Goal: Task Accomplishment & Management: Manage account settings

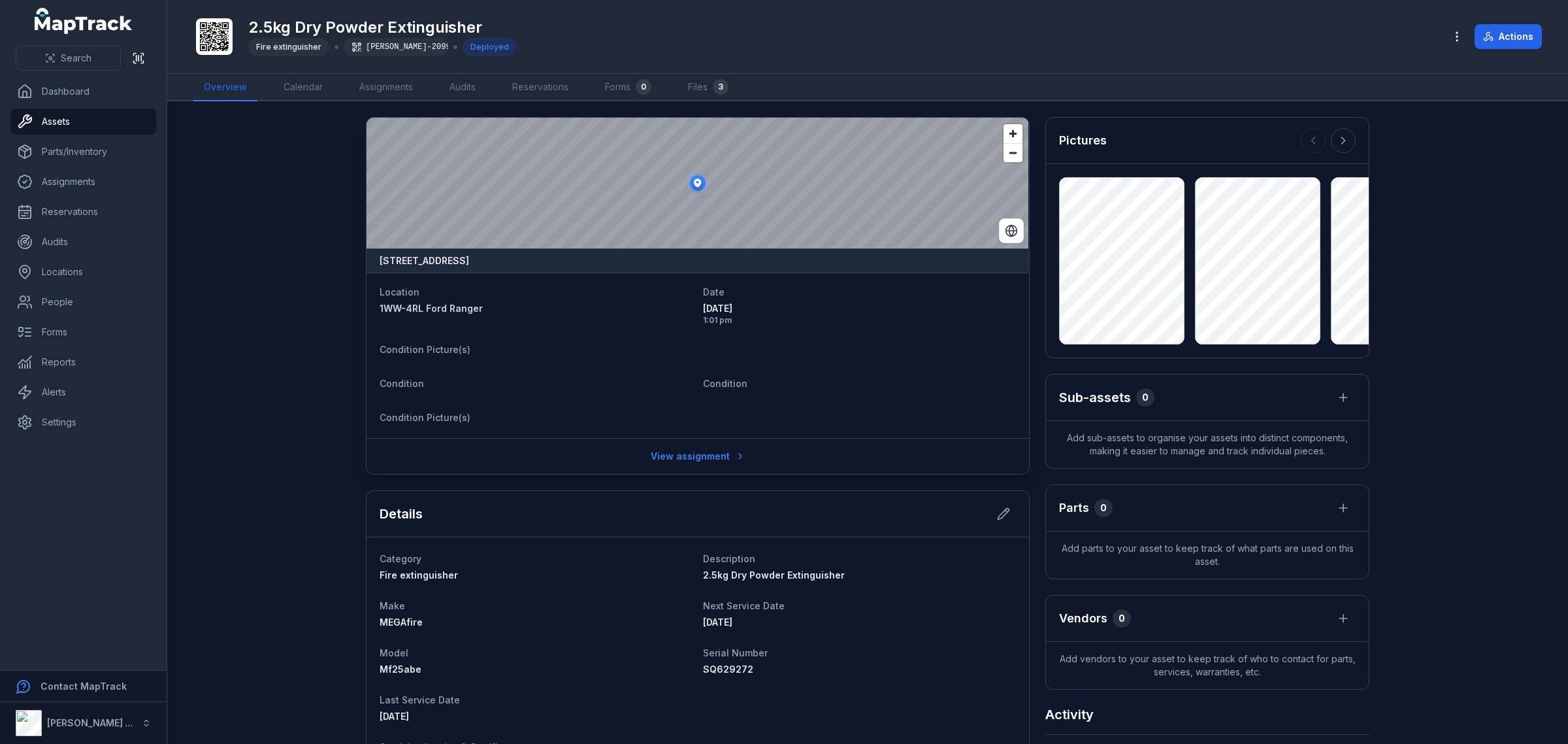
click at [76, 317] on ul "Dashboard Assets Parts/Inventory Assignments Reservations Audits Locations Peop…" at bounding box center [83, 256] width 145 height 356
click at [74, 302] on link "People" at bounding box center [83, 302] width 145 height 26
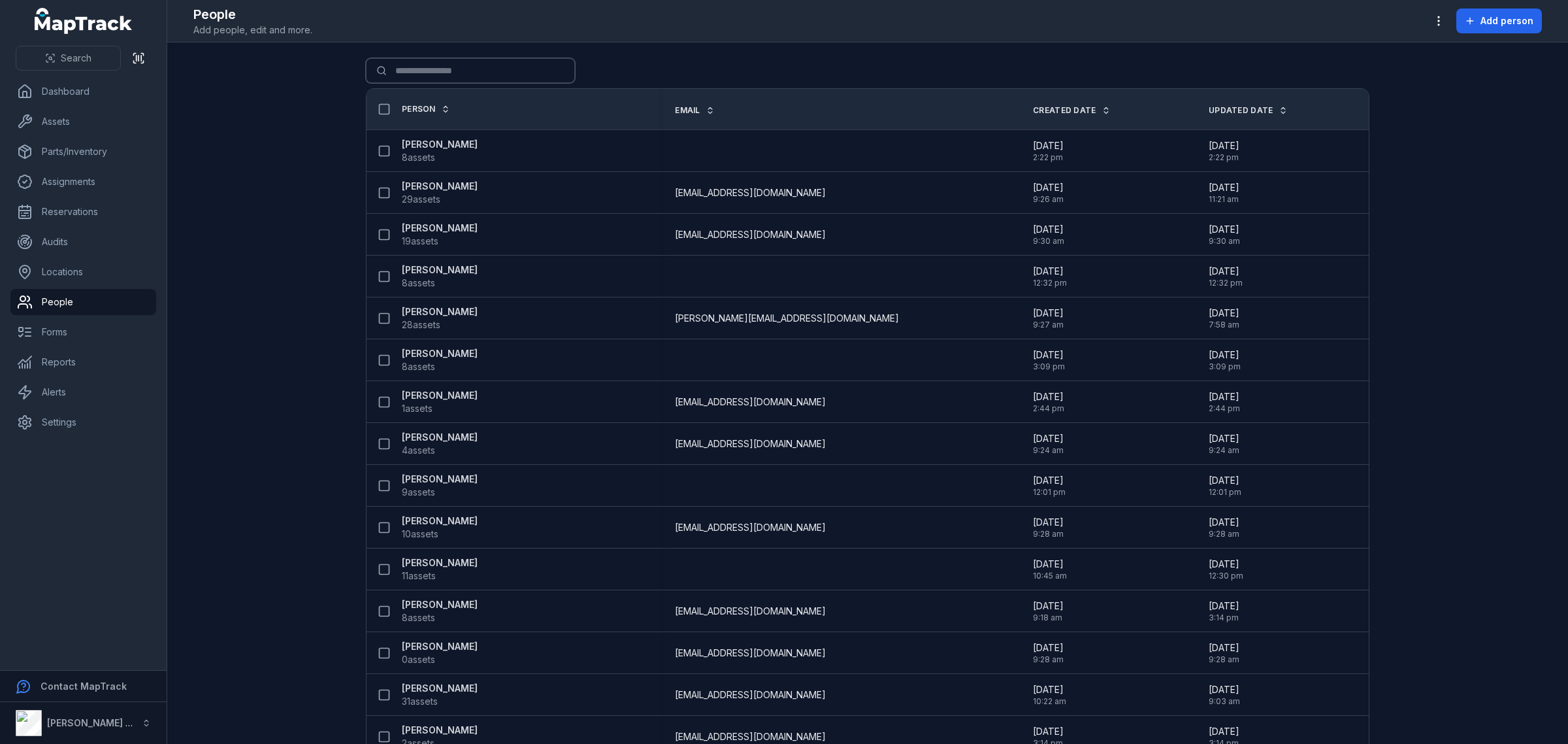
click at [452, 74] on input "Search for people" at bounding box center [471, 71] width 209 height 25
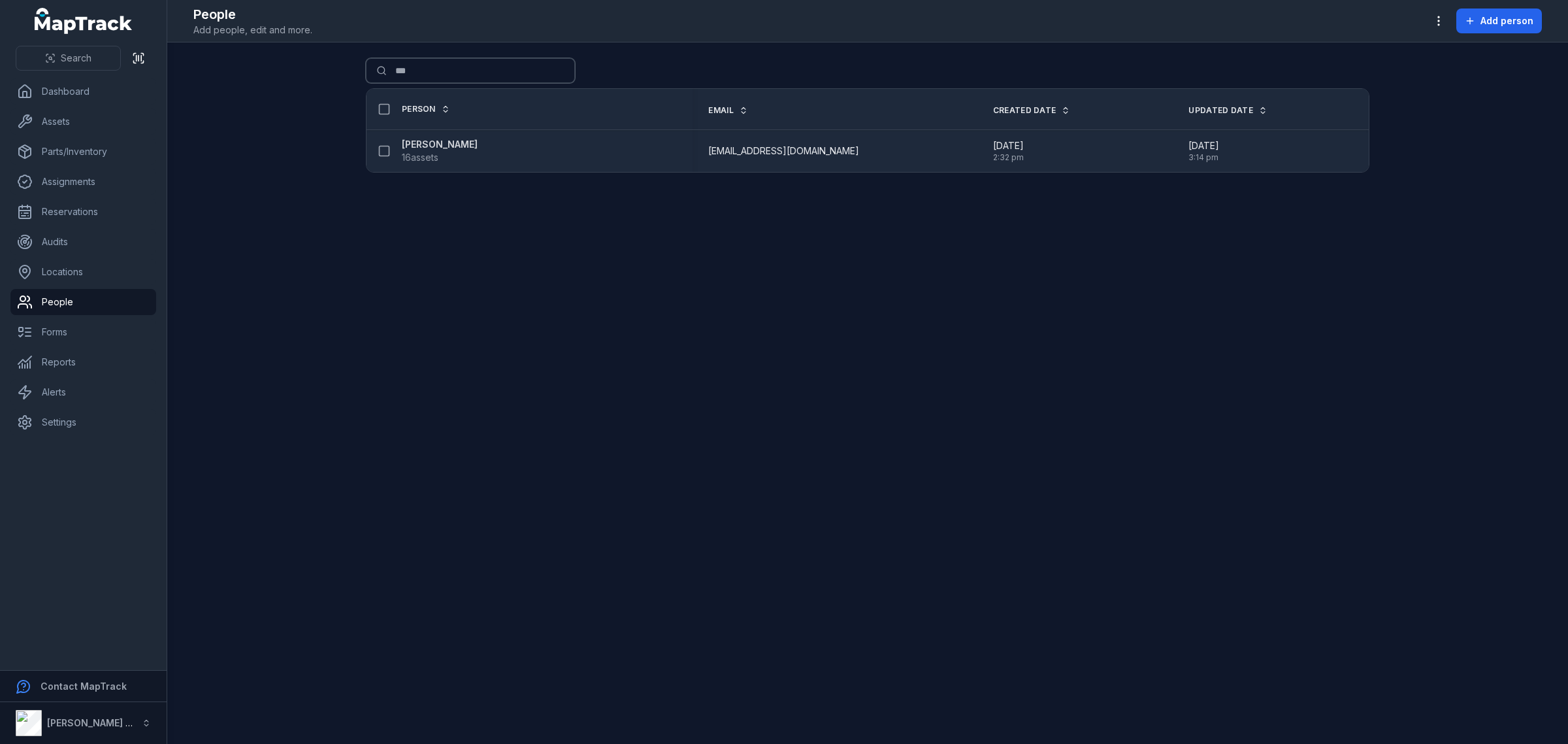
type input "***"
click at [436, 141] on strong "[PERSON_NAME]" at bounding box center [440, 145] width 76 height 13
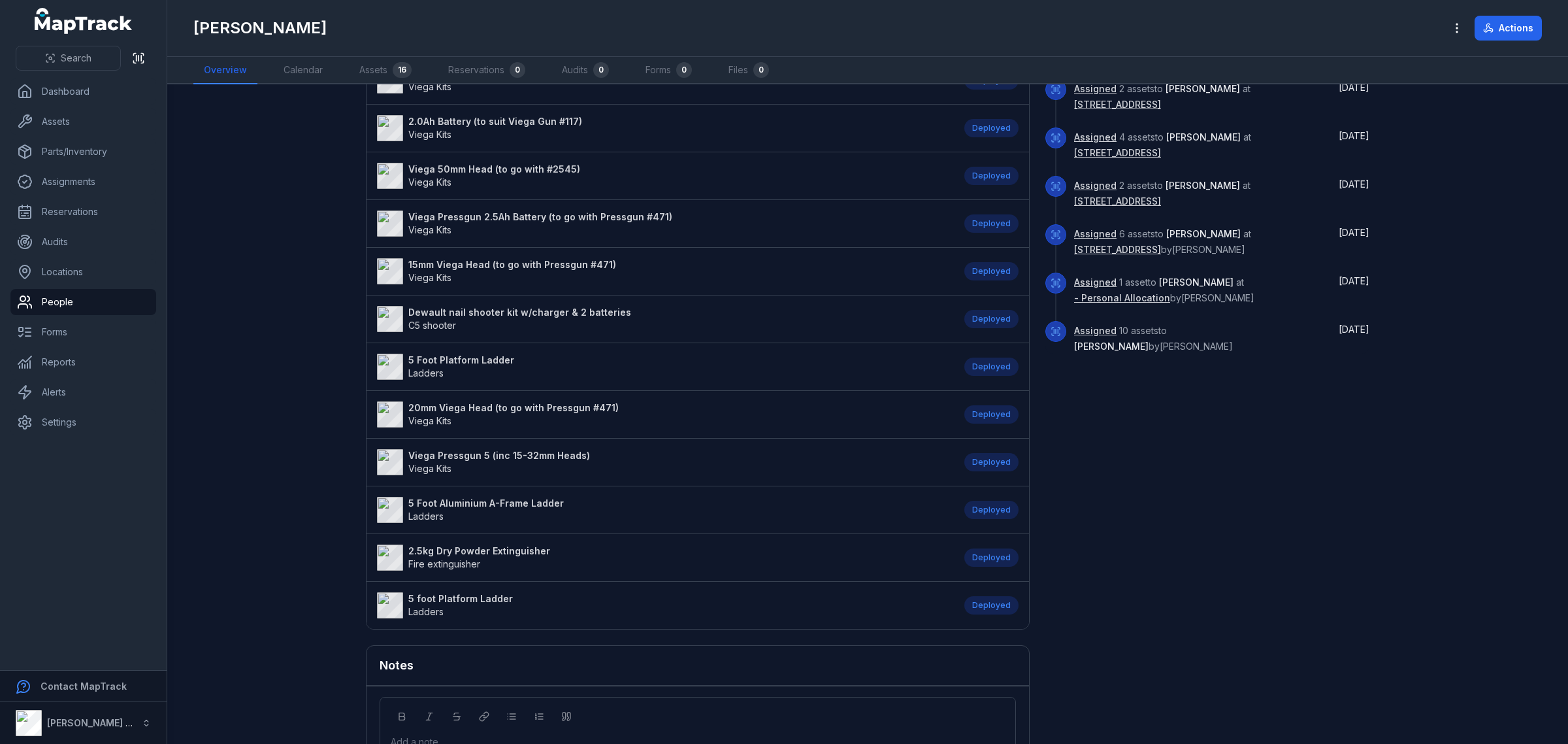
scroll to position [490, 0]
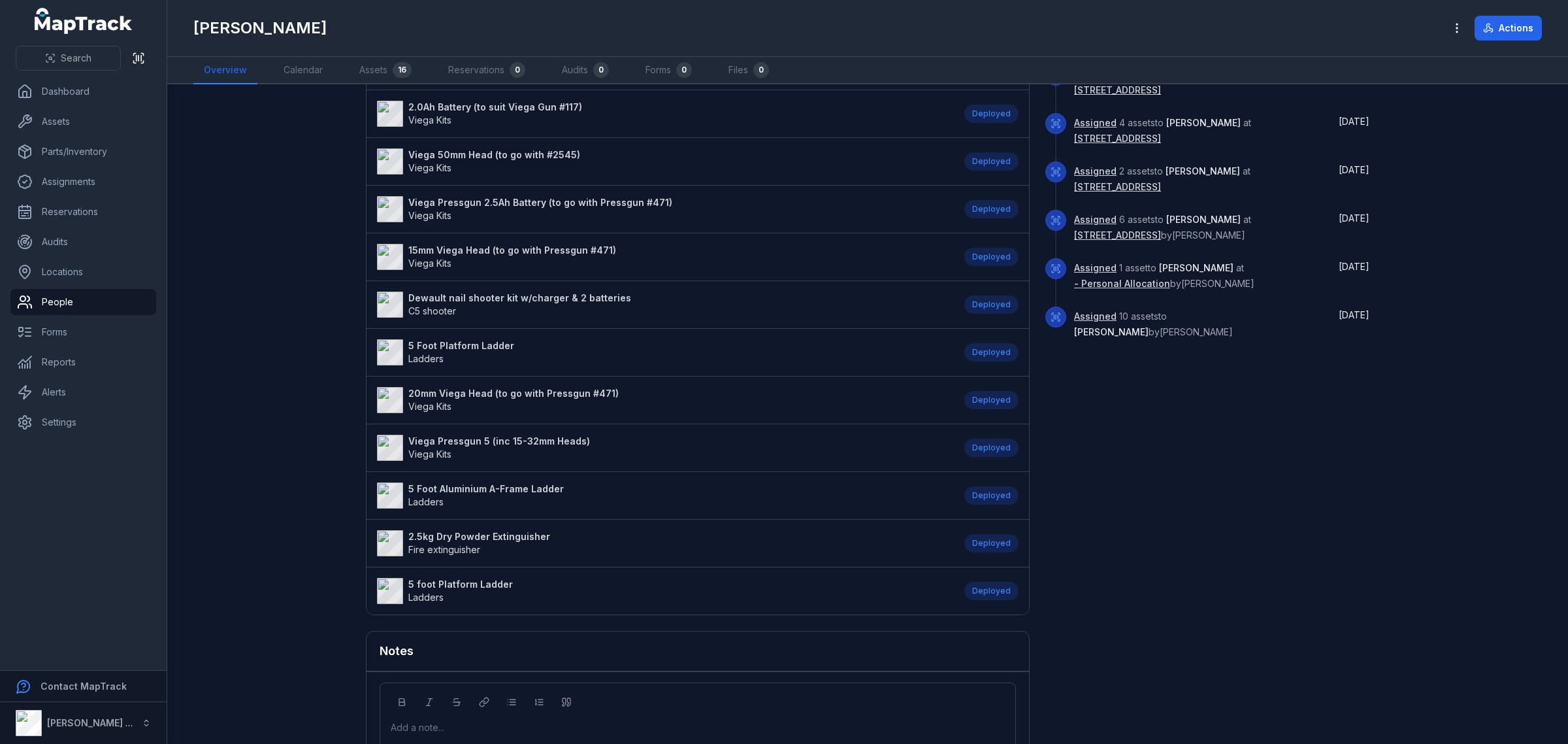
click at [464, 533] on li "2.5kg Dry Powder Extinguisher Fire extinguisher Deployed" at bounding box center [698, 543] width 662 height 49
click at [477, 541] on strong "2.5kg Dry Powder Extinguisher" at bounding box center [480, 536] width 142 height 13
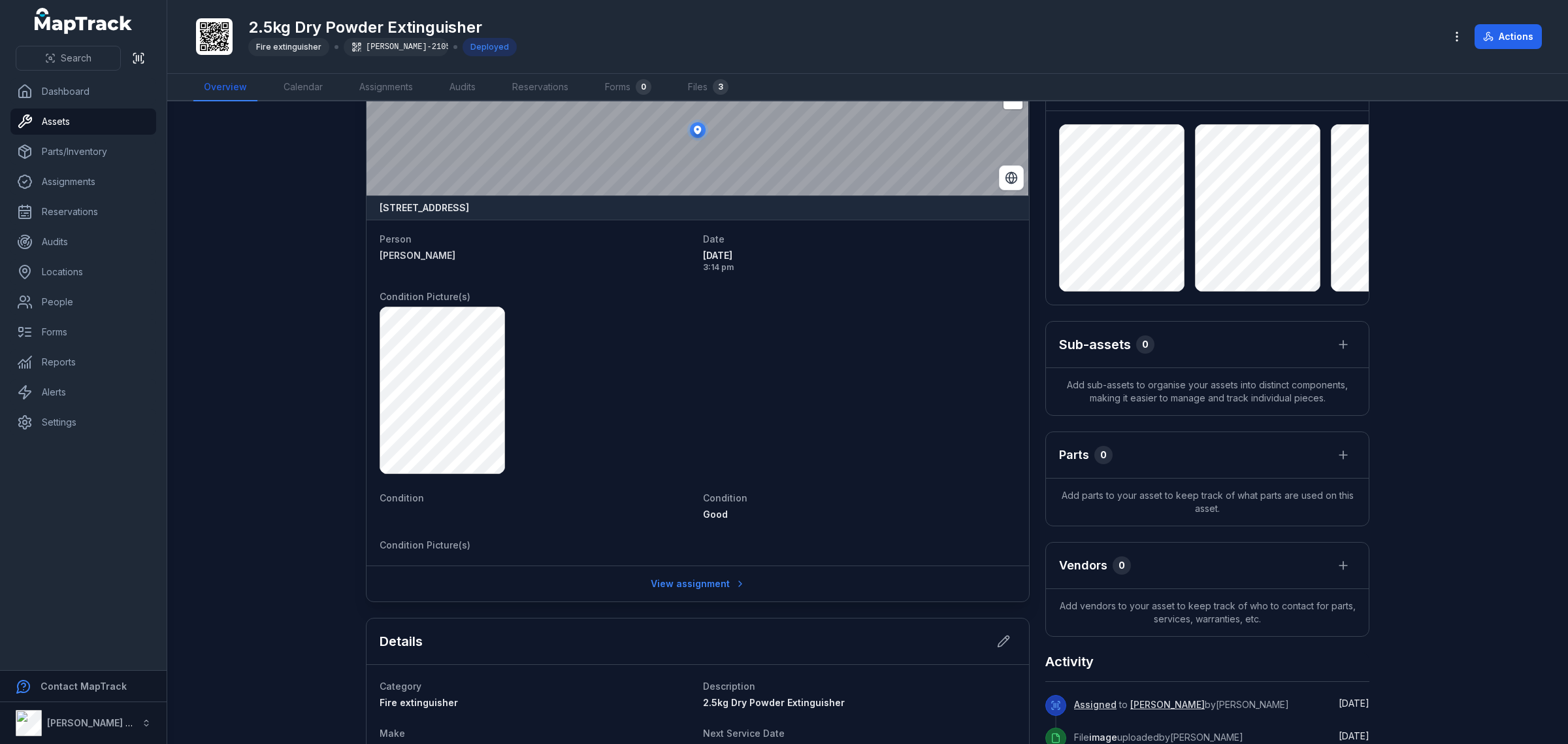
scroll to position [82, 0]
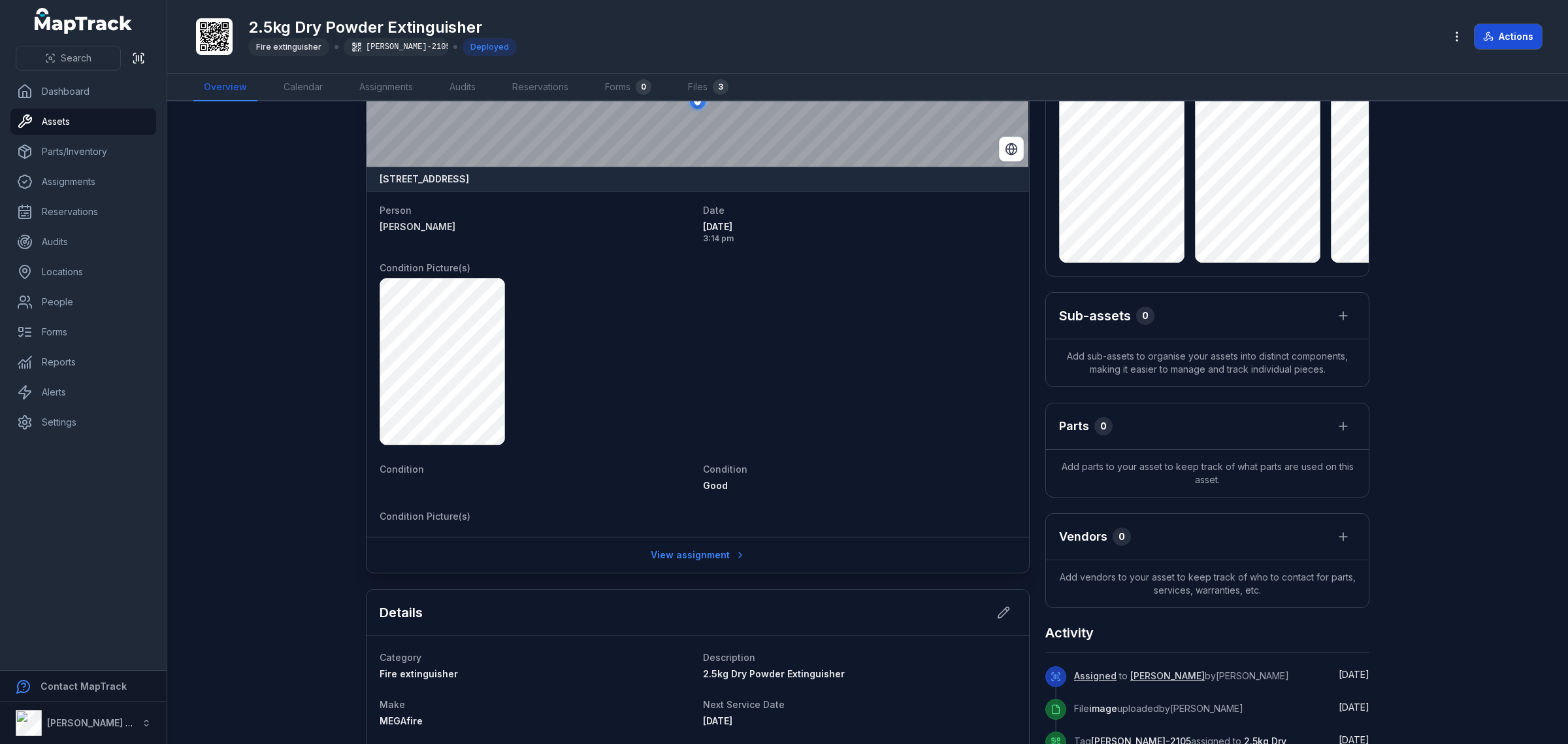
click at [1520, 25] on button "Actions" at bounding box center [1509, 36] width 67 height 25
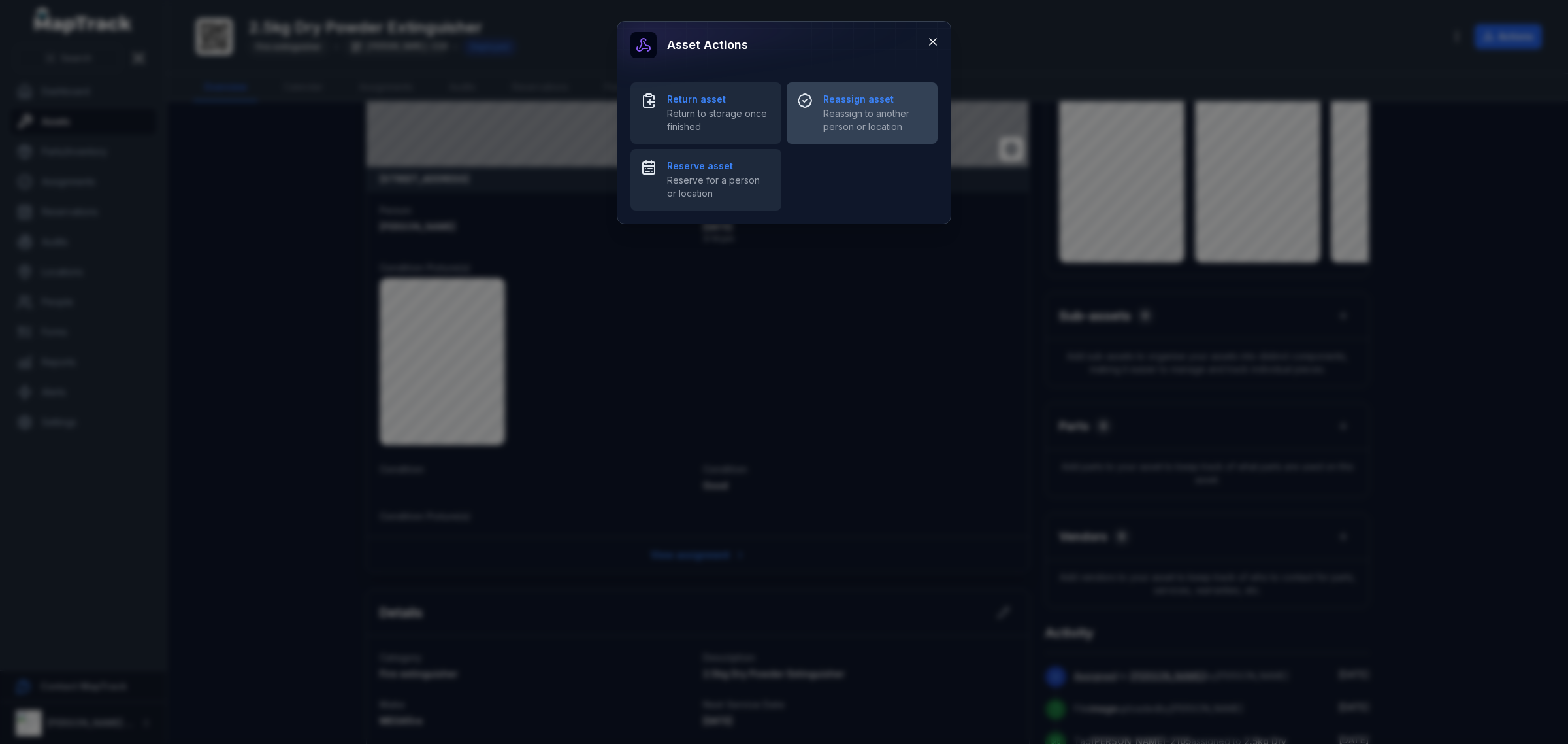
click at [831, 102] on strong "Reassign asset" at bounding box center [875, 99] width 104 height 13
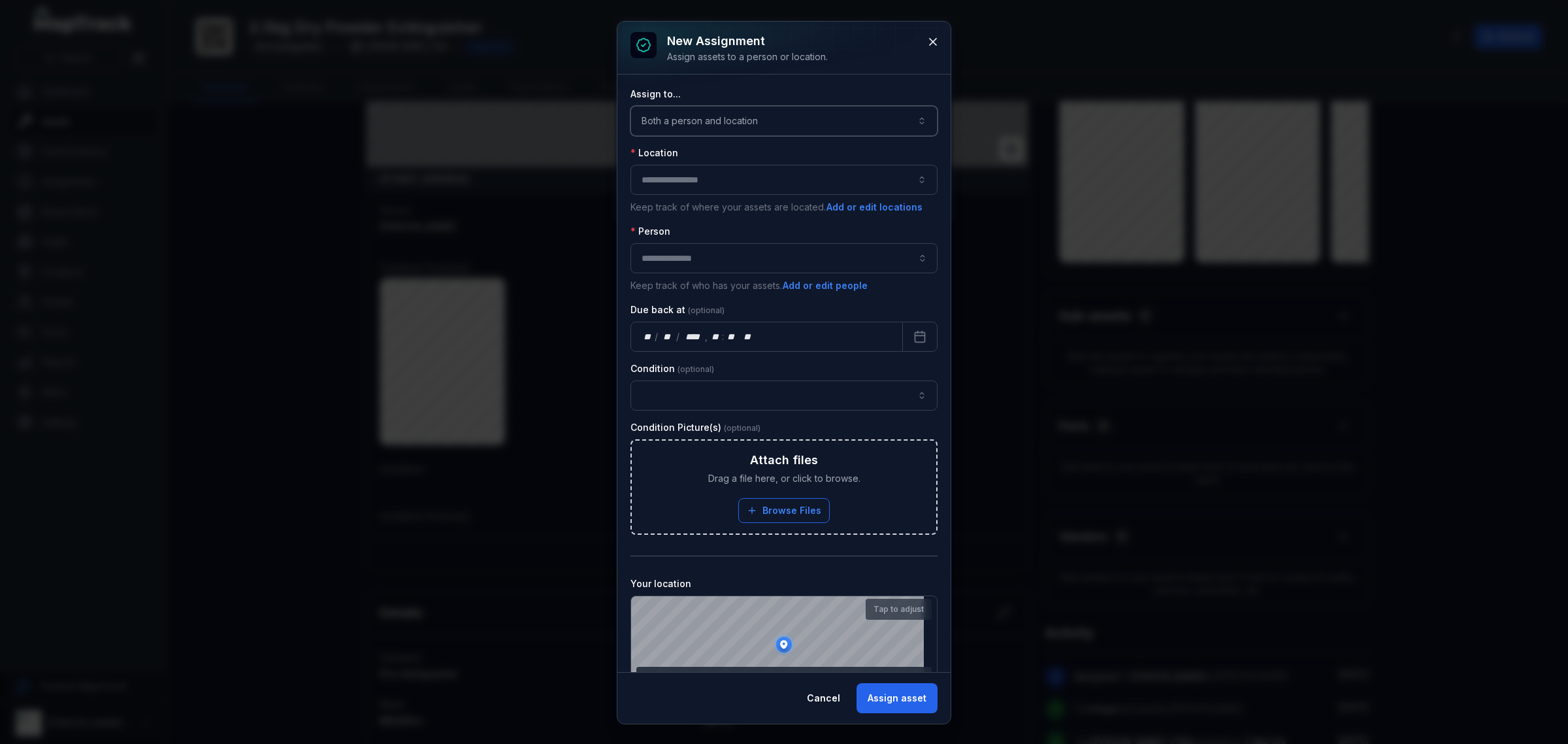
click at [748, 116] on button "Both a person and location ****" at bounding box center [784, 121] width 307 height 30
click at [711, 200] on div "A location" at bounding box center [785, 206] width 253 height 13
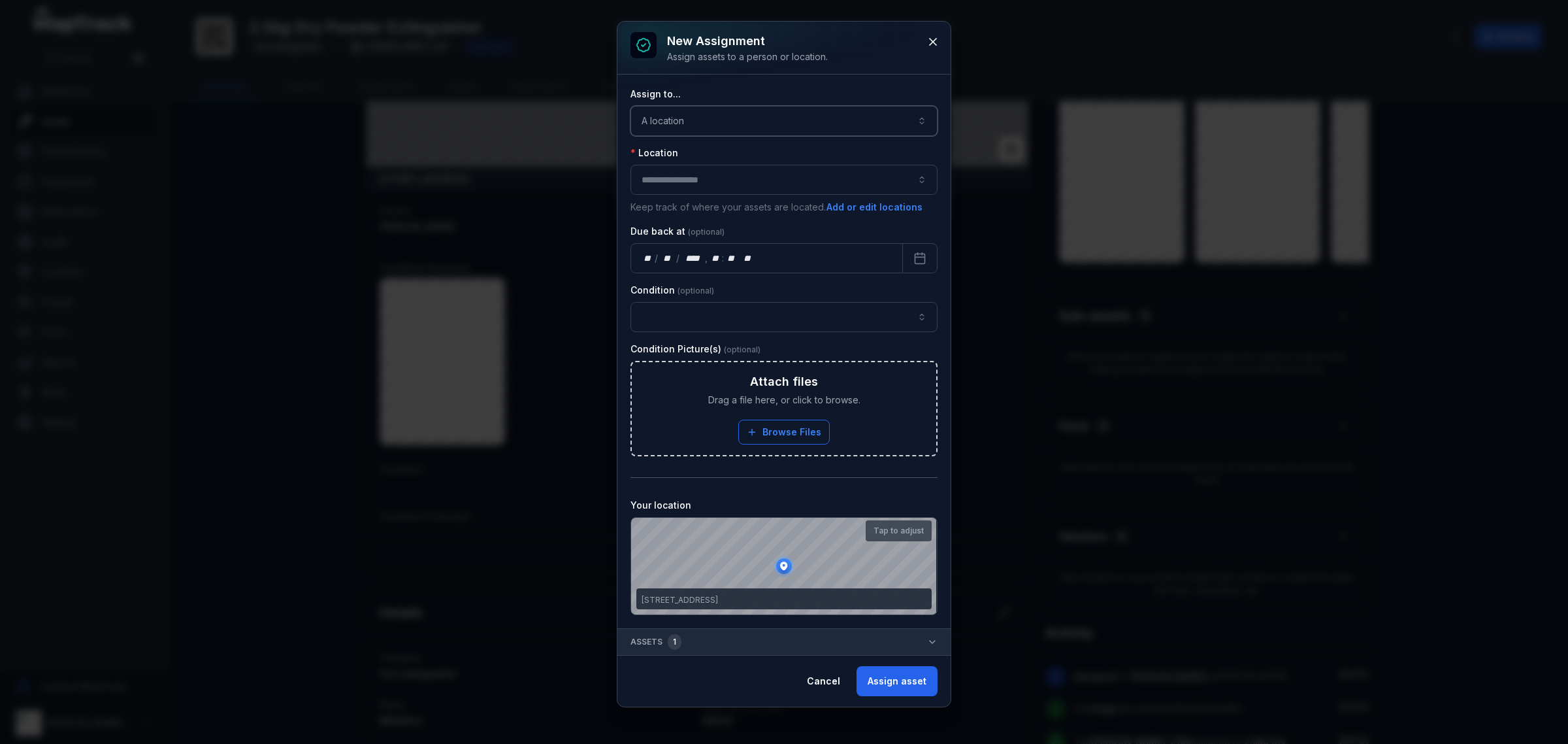
click at [706, 176] on button "button" at bounding box center [784, 180] width 307 height 30
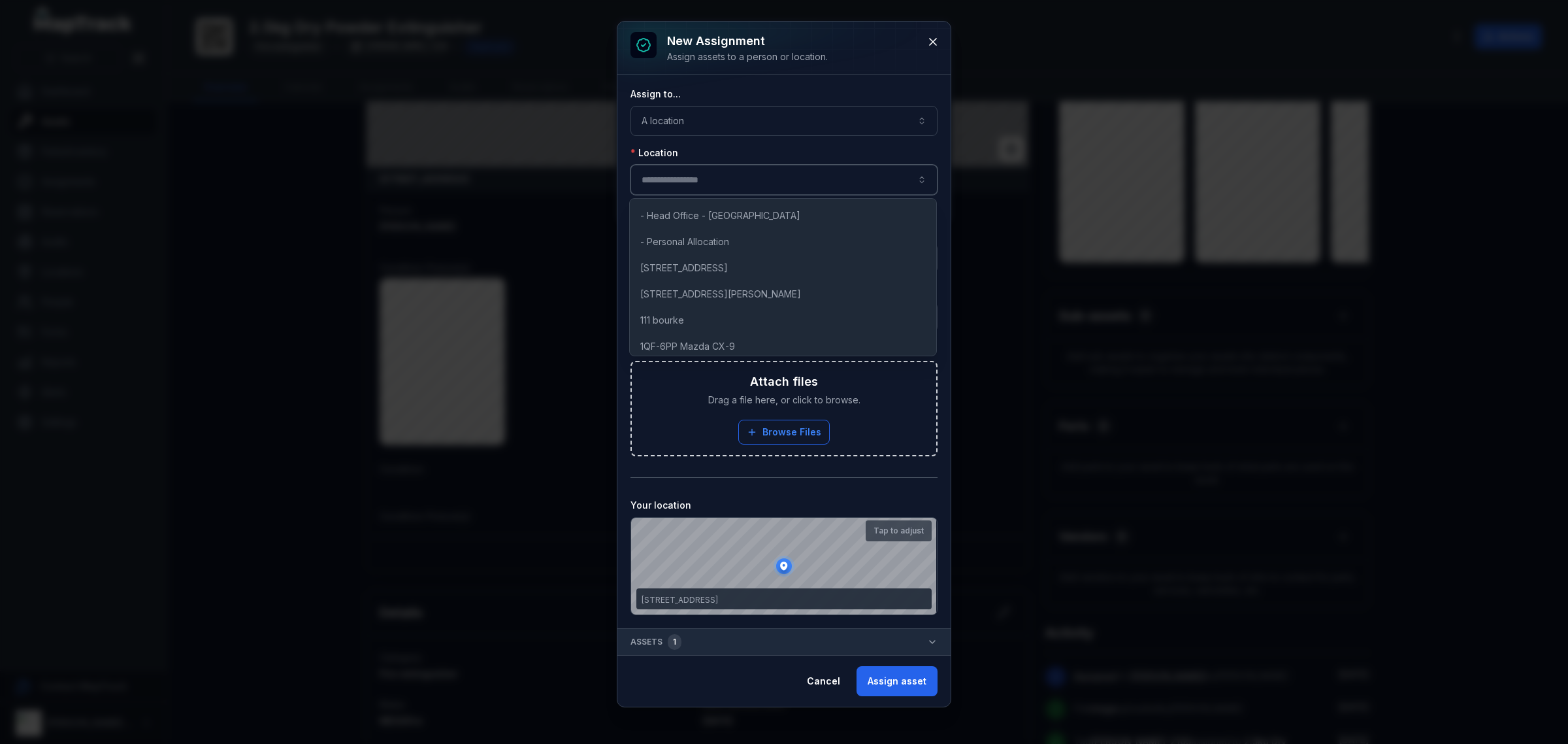
click at [706, 176] on button "button" at bounding box center [784, 180] width 307 height 30
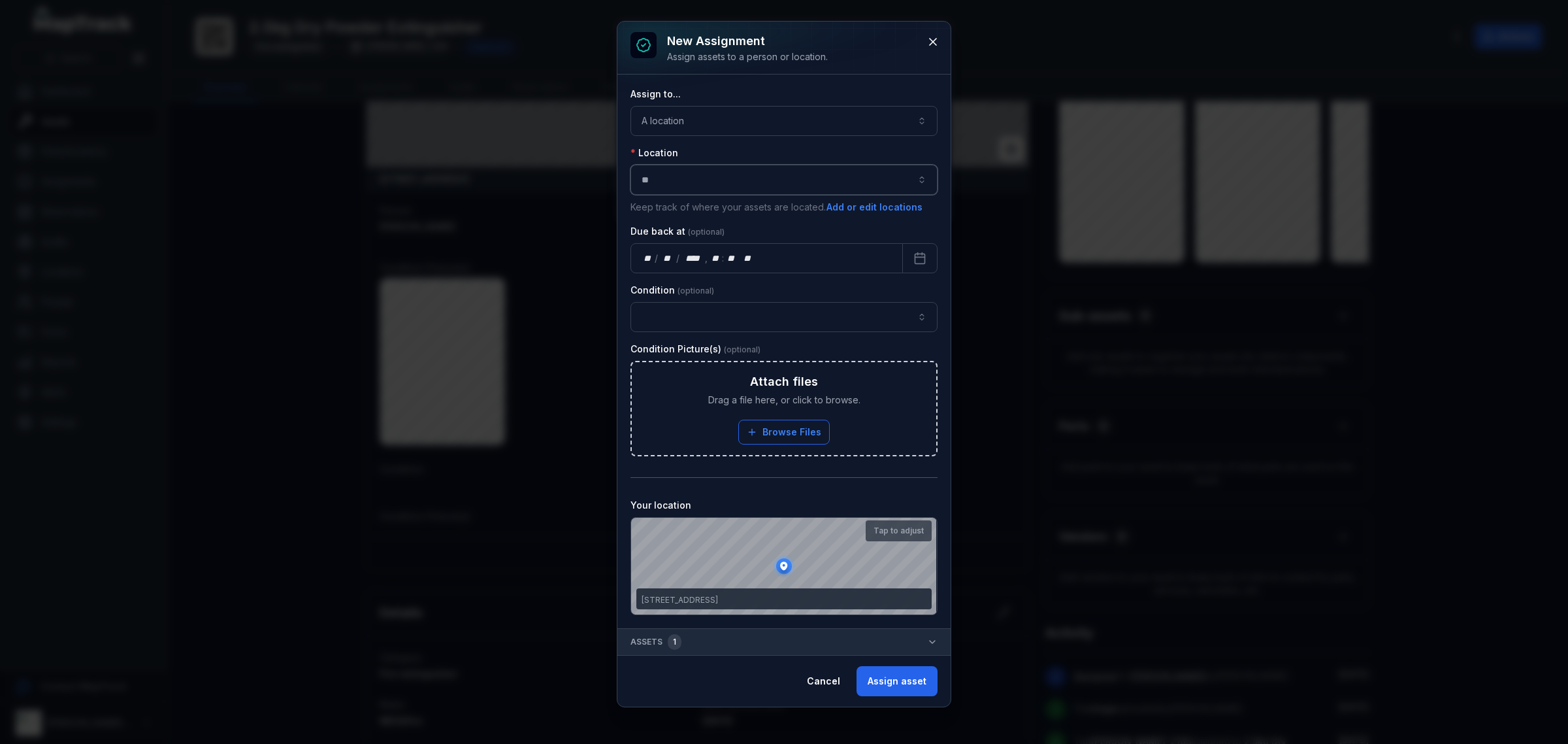
type input "*"
click at [714, 177] on button "button" at bounding box center [784, 180] width 307 height 30
type input "***"
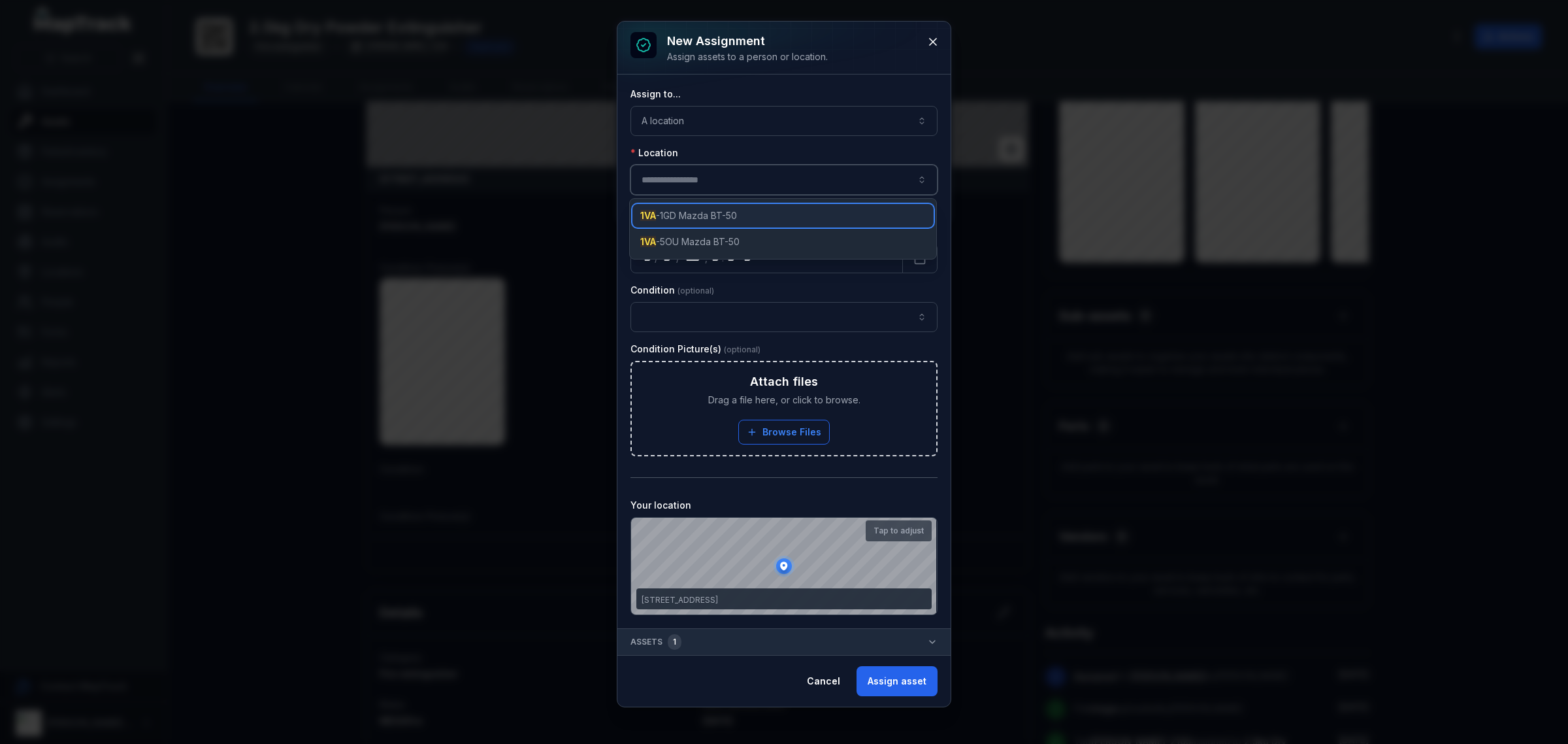
click at [729, 214] on span "1VA -1GD Mazda BT-50" at bounding box center [688, 215] width 97 height 13
type input "**********"
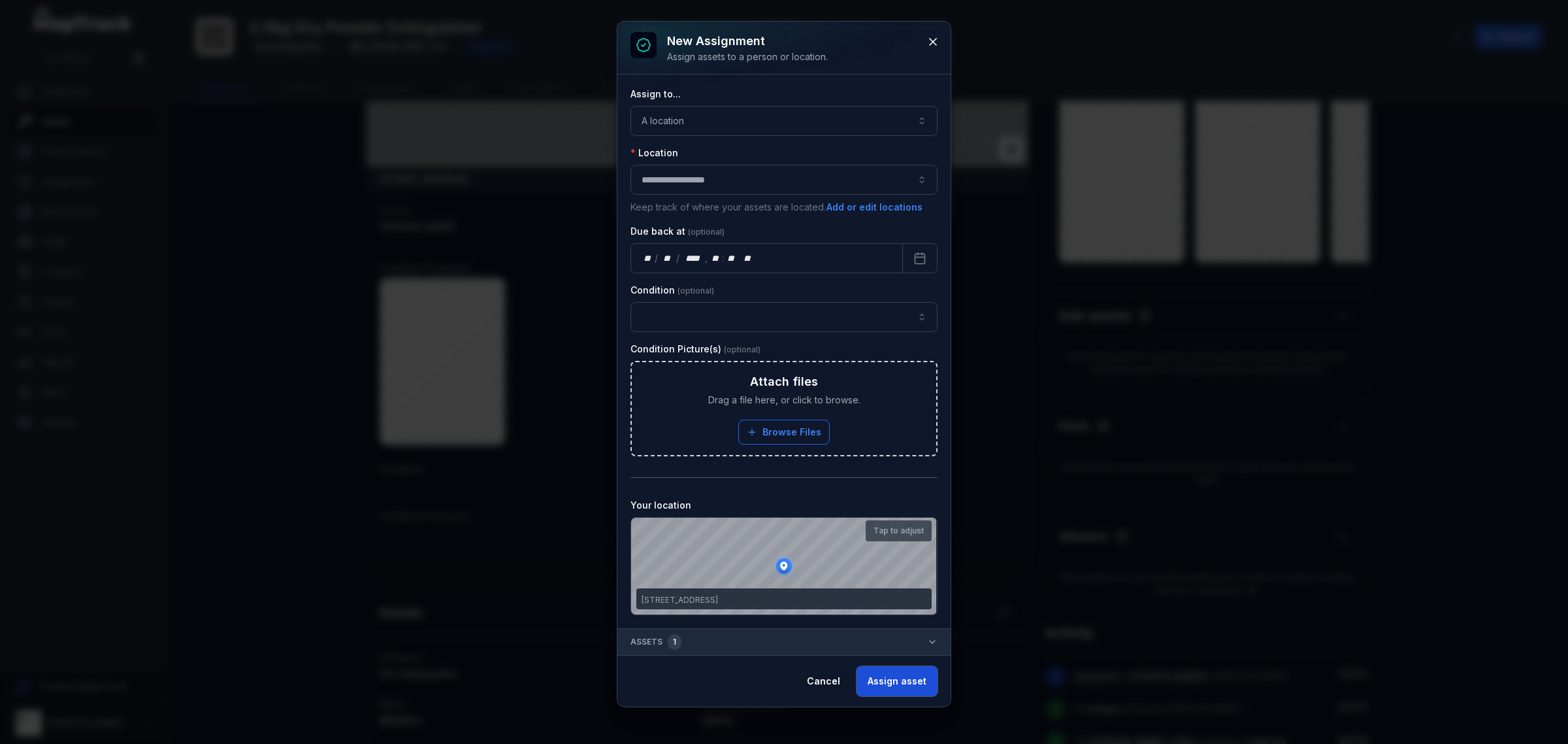
click at [912, 690] on button "Assign asset" at bounding box center [896, 681] width 81 height 30
